Goal: Transaction & Acquisition: Purchase product/service

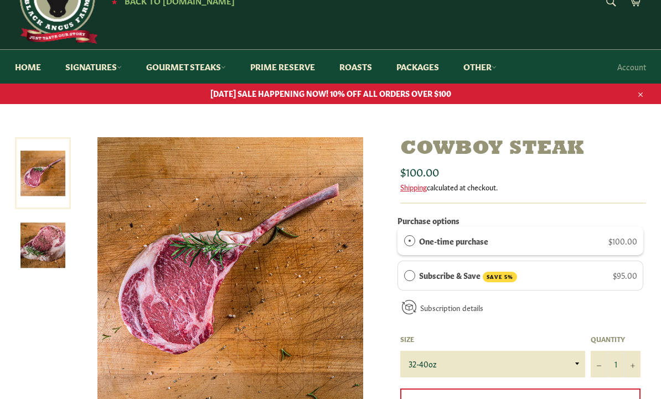
scroll to position [49, 0]
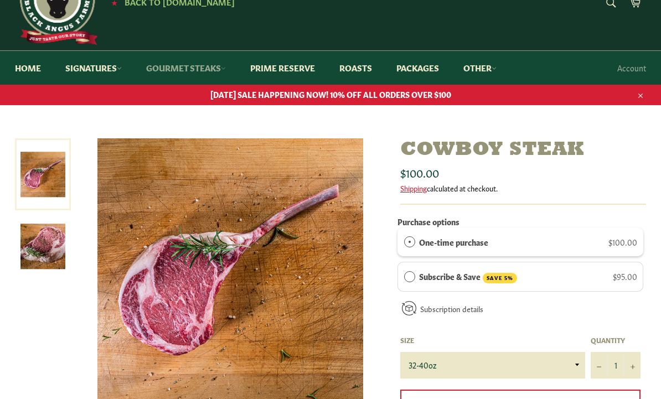
click at [188, 68] on link "Gourmet Steaks" at bounding box center [186, 68] width 102 height 34
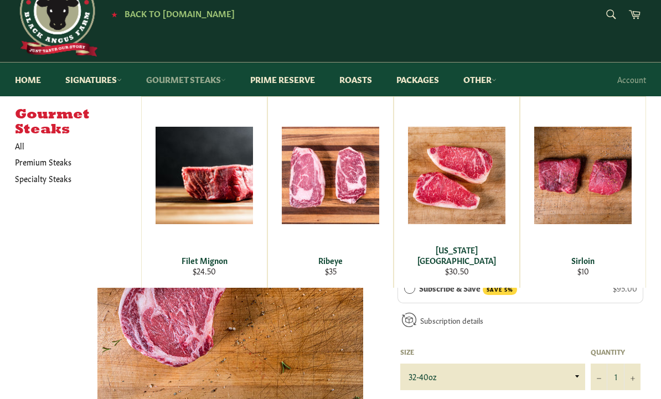
scroll to position [37, 0]
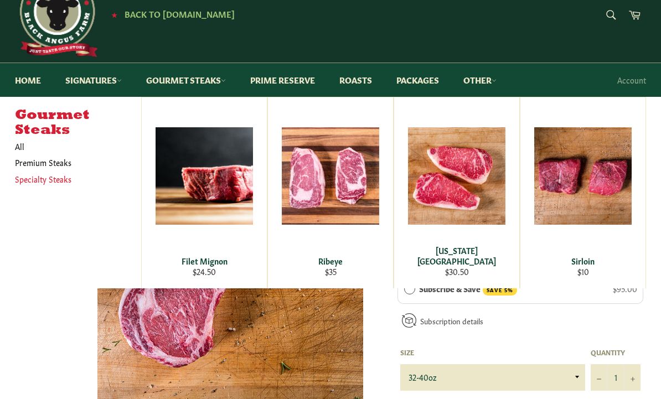
click at [43, 178] on link "Specialty Steaks" at bounding box center [69, 179] width 121 height 16
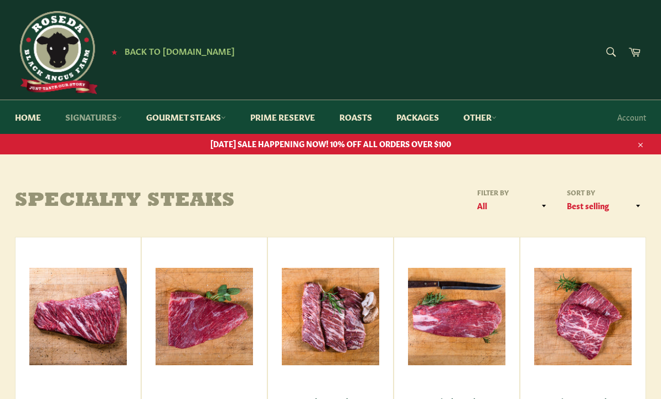
click at [96, 113] on link "Signatures" at bounding box center [93, 117] width 79 height 34
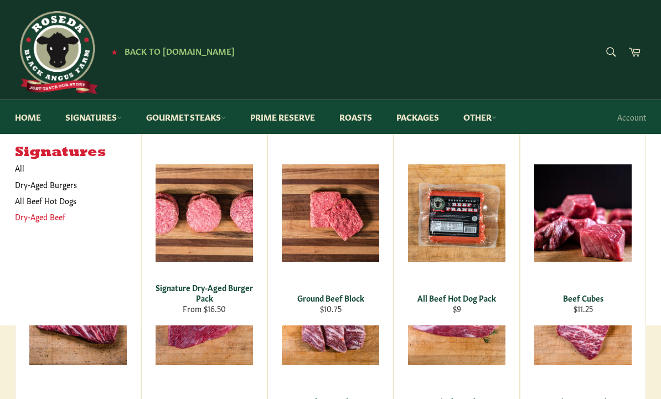
click at [41, 219] on link "Dry-Aged Beef" at bounding box center [69, 217] width 121 height 16
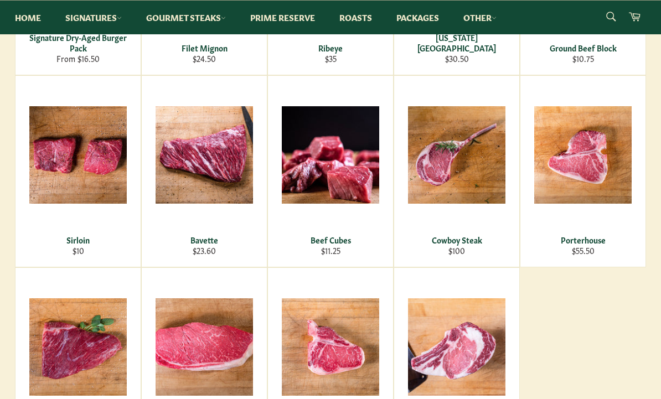
scroll to position [349, 0]
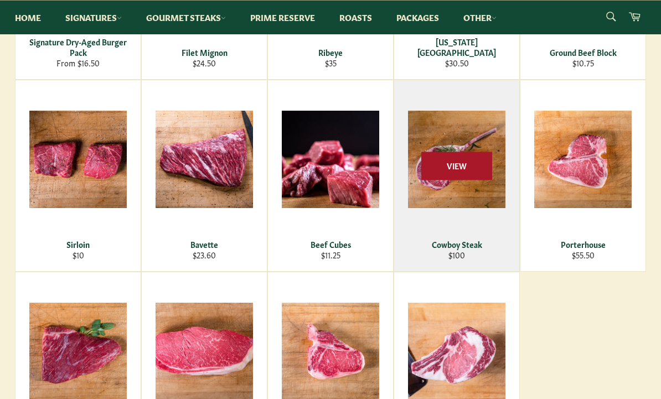
click at [457, 173] on span "View" at bounding box center [456, 166] width 71 height 28
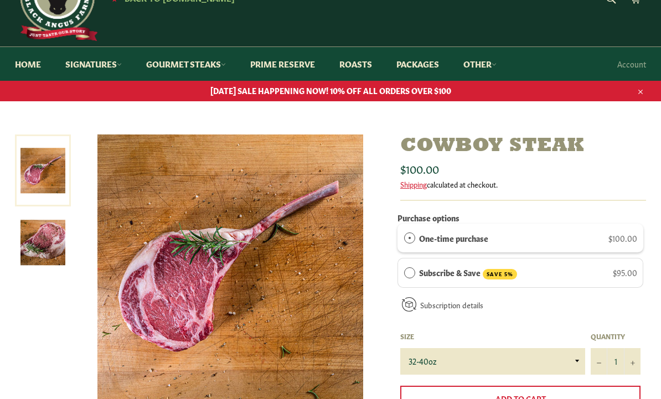
click at [44, 245] on img at bounding box center [42, 243] width 45 height 45
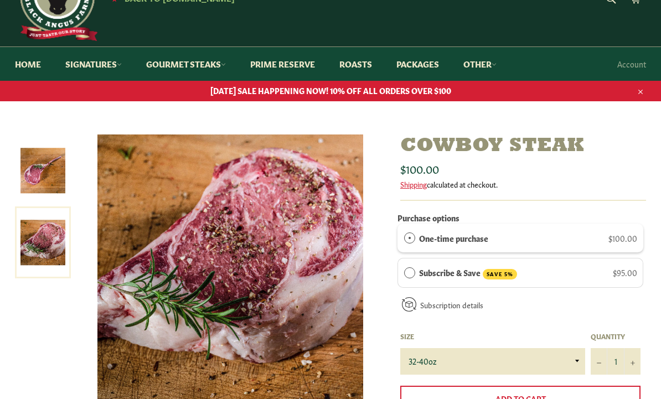
scroll to position [53, 0]
click at [46, 178] on img at bounding box center [42, 170] width 45 height 45
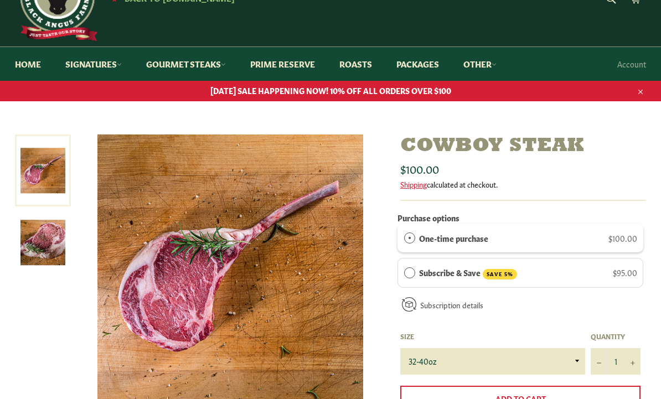
click at [45, 242] on img at bounding box center [42, 242] width 45 height 45
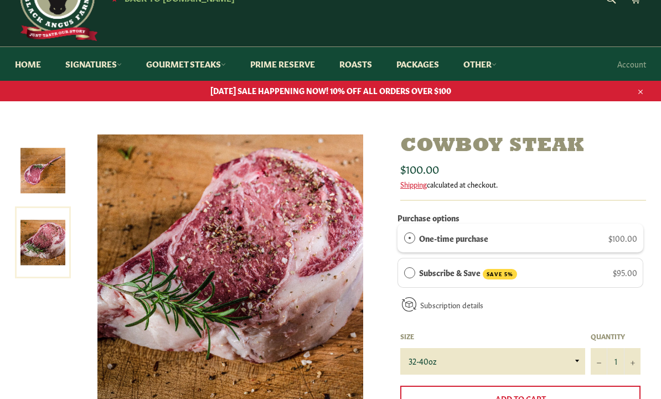
click at [45, 179] on img at bounding box center [42, 170] width 45 height 45
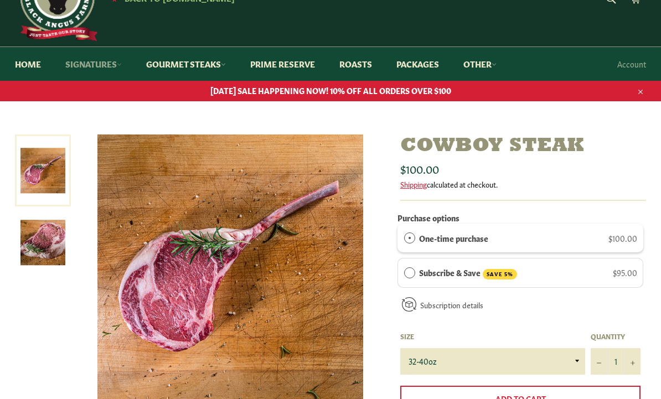
click at [94, 65] on link "Signatures" at bounding box center [93, 64] width 79 height 34
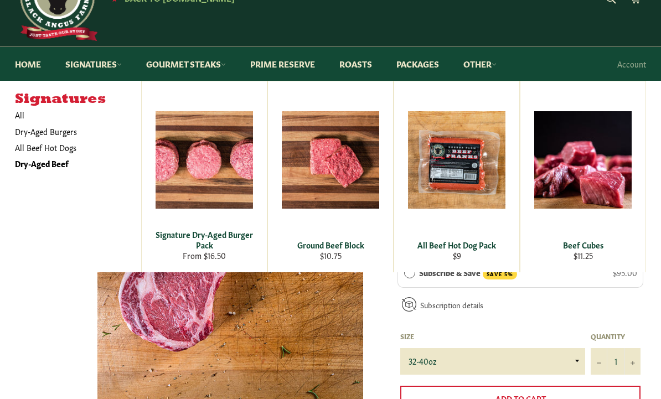
click at [32, 249] on div "Signatures All Dry-Aged Burgers All Beef Hot Dogs Dry-Aged Beef" at bounding box center [330, 176] width 631 height 191
click at [68, 343] on div at bounding box center [202, 272] width 374 height 277
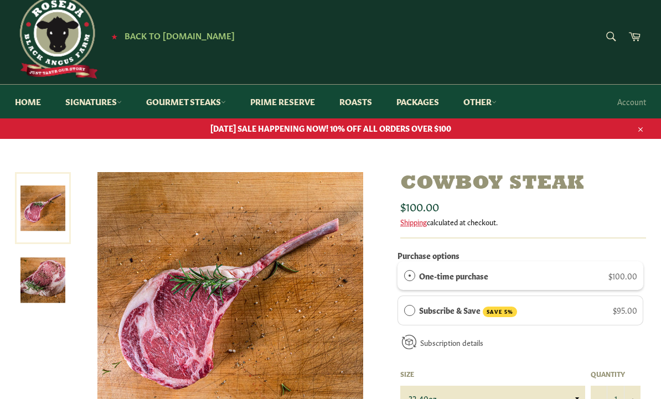
scroll to position [13, 0]
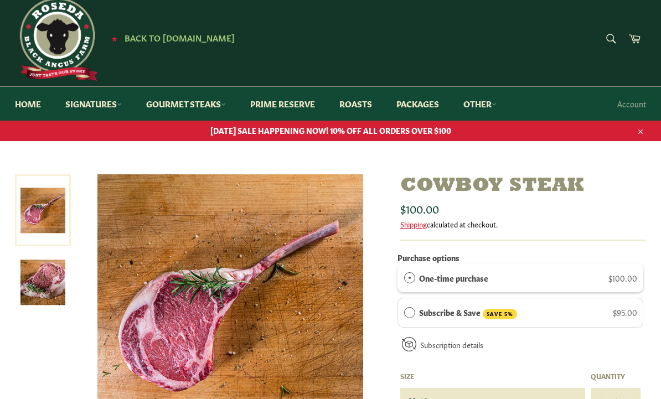
click at [49, 275] on img at bounding box center [42, 282] width 45 height 45
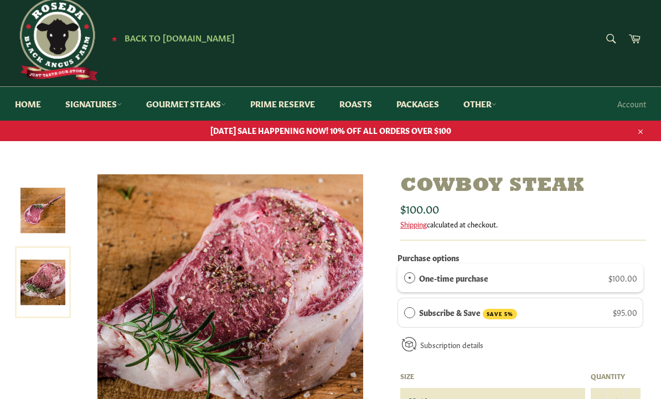
click at [42, 212] on img at bounding box center [42, 210] width 45 height 45
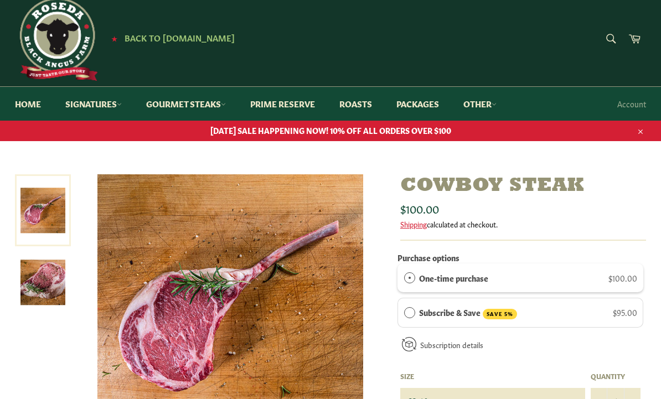
click at [44, 277] on img at bounding box center [42, 282] width 45 height 45
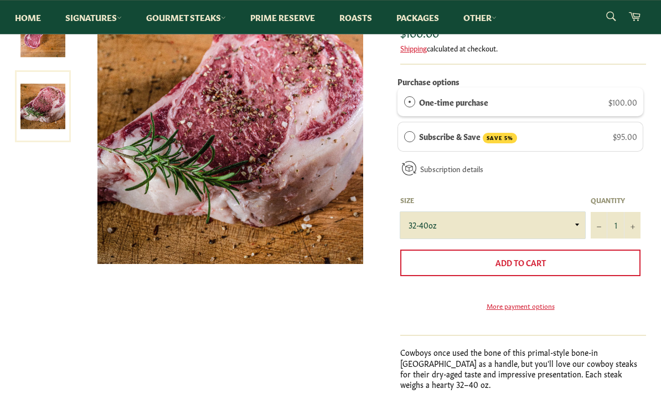
click at [574, 226] on select "32-40oz" at bounding box center [492, 226] width 185 height 27
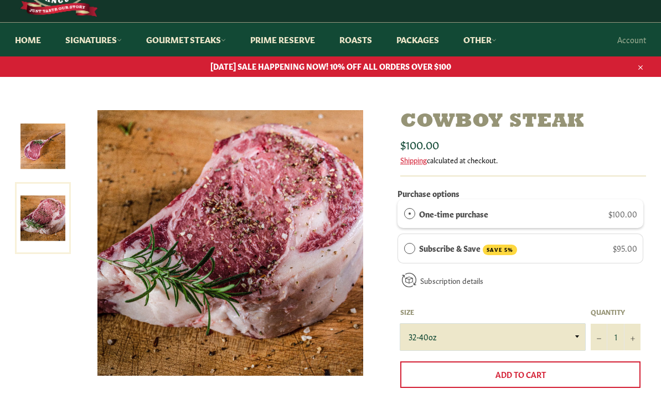
scroll to position [77, 0]
click at [46, 223] on link at bounding box center [43, 218] width 56 height 72
click at [42, 147] on img at bounding box center [42, 146] width 45 height 45
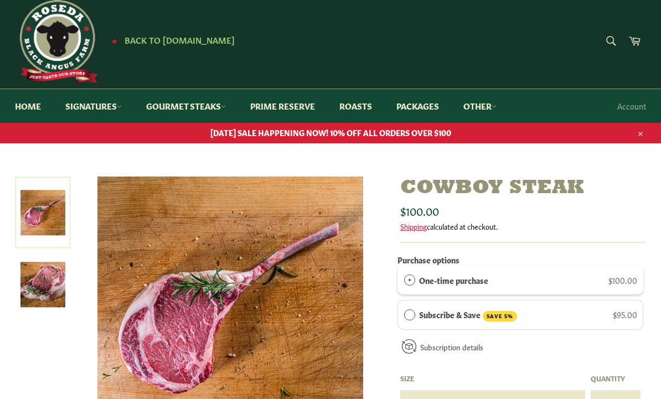
scroll to position [0, 0]
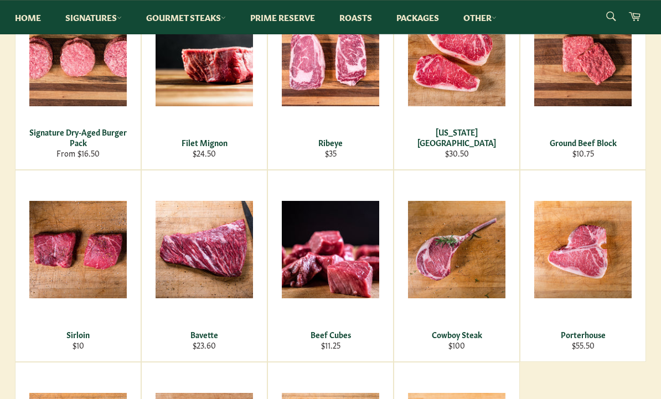
scroll to position [259, 0]
click at [585, 385] on div "Signature Dry-Aged Burger Pack From $16.50 View Filet Mignon Regular price $24.…" at bounding box center [330, 266] width 631 height 576
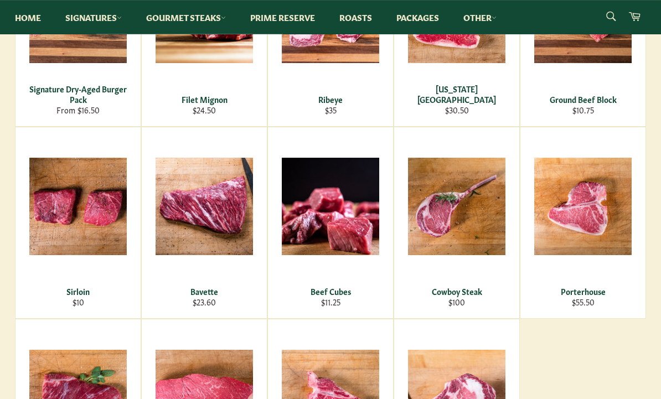
scroll to position [303, 0]
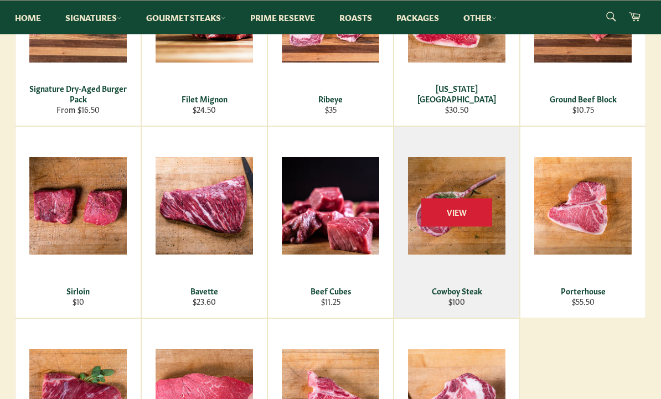
click at [474, 239] on div "View" at bounding box center [456, 222] width 125 height 191
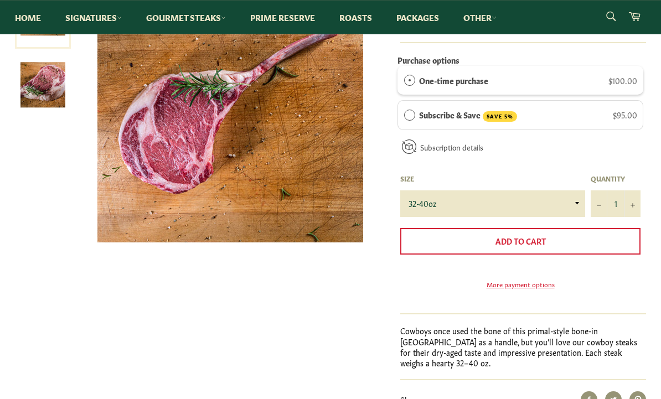
scroll to position [211, 0]
click at [565, 201] on select "32-40oz" at bounding box center [492, 203] width 185 height 27
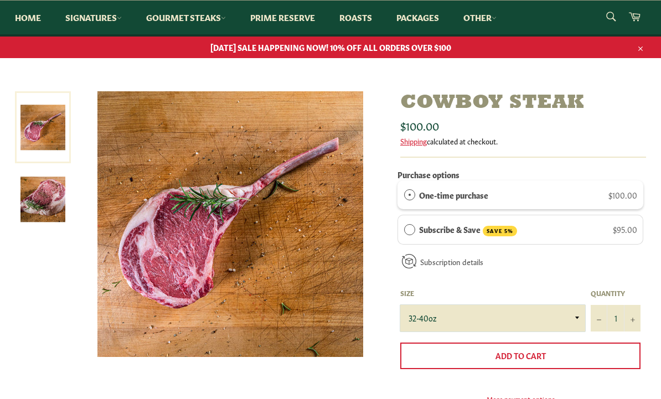
scroll to position [95, 0]
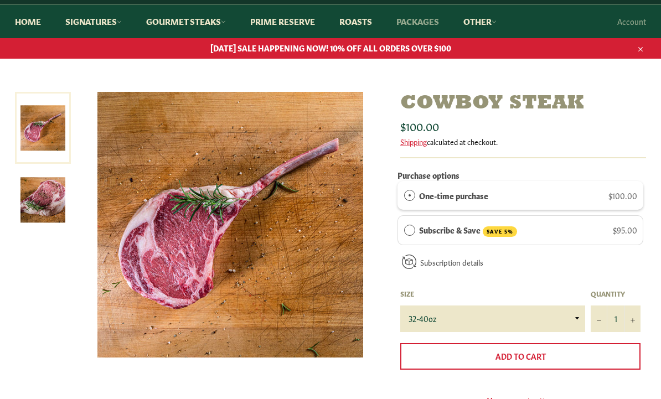
click at [429, 27] on link "Packages" at bounding box center [417, 22] width 65 height 34
